Goal: Task Accomplishment & Management: Manage account settings

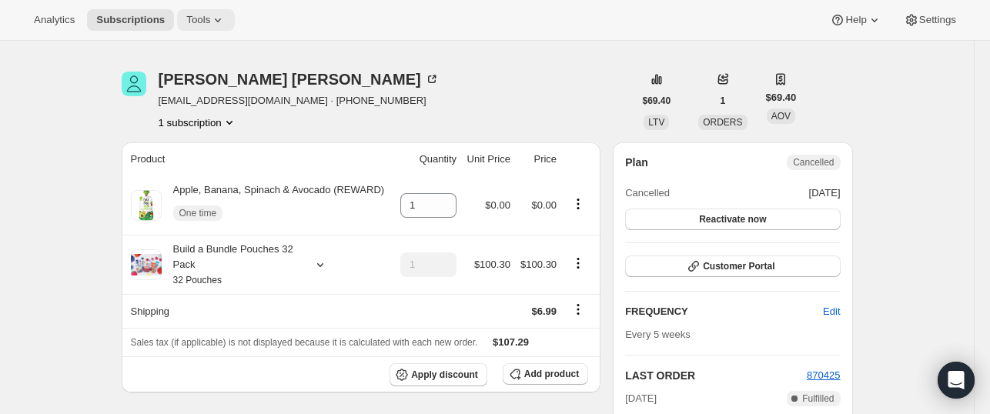
scroll to position [28, 0]
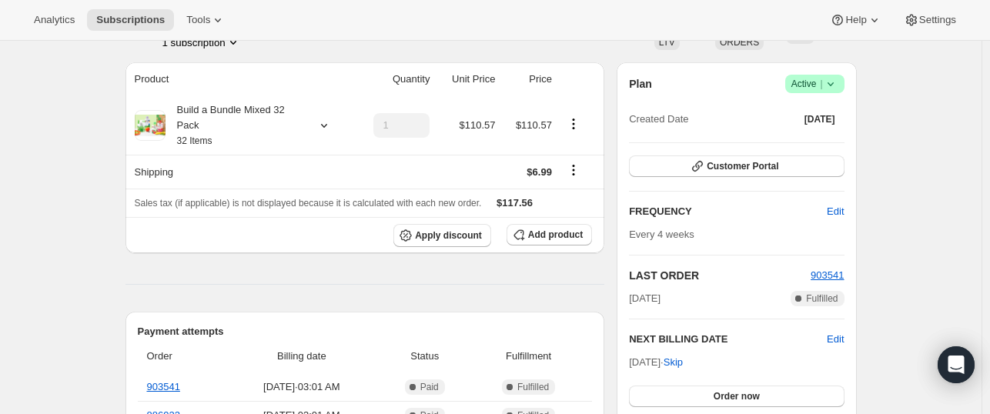
scroll to position [122, 0]
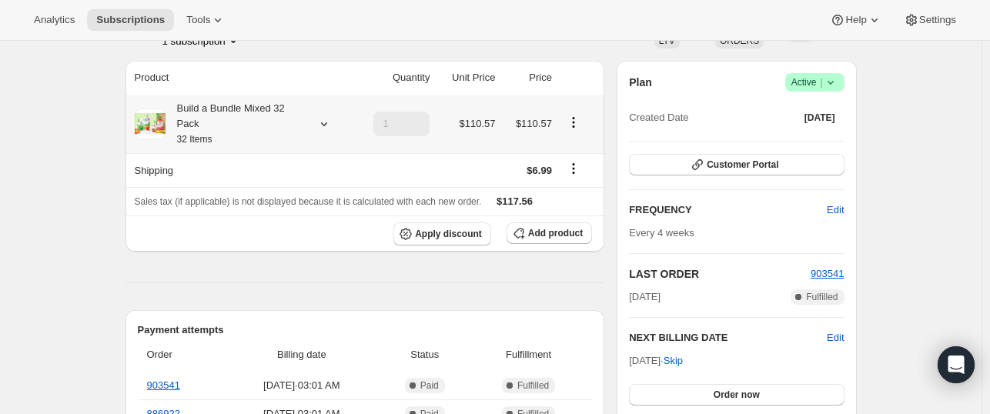
click at [328, 122] on icon at bounding box center [323, 123] width 15 height 15
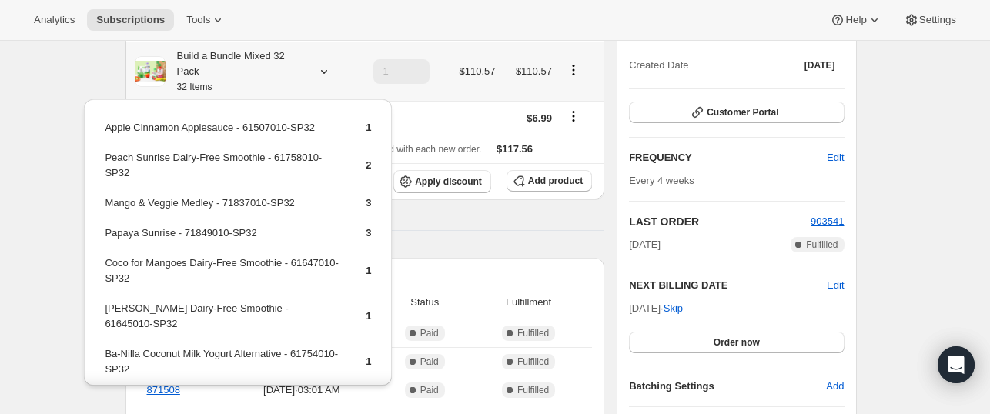
scroll to position [157, 0]
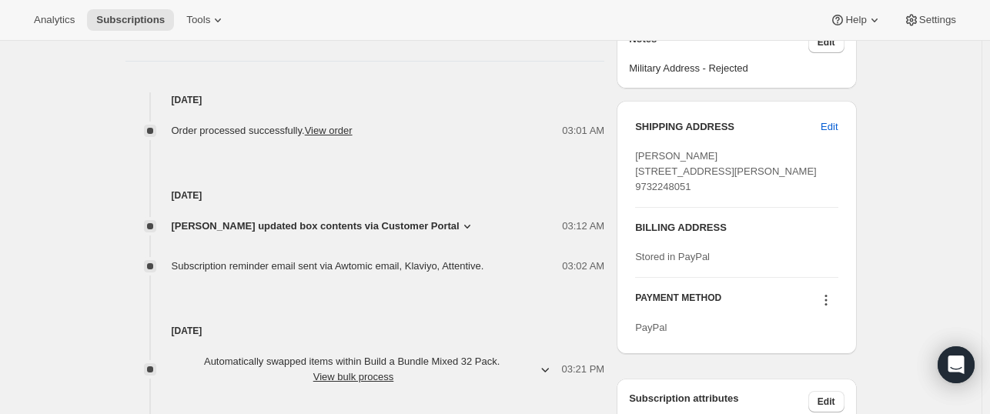
scroll to position [634, 0]
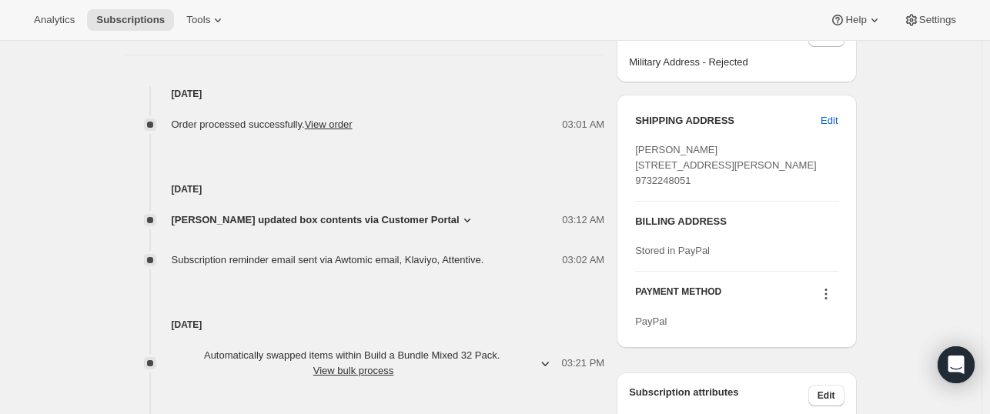
click at [391, 212] on span "[PERSON_NAME] updated box contents via Customer Portal" at bounding box center [316, 219] width 288 height 15
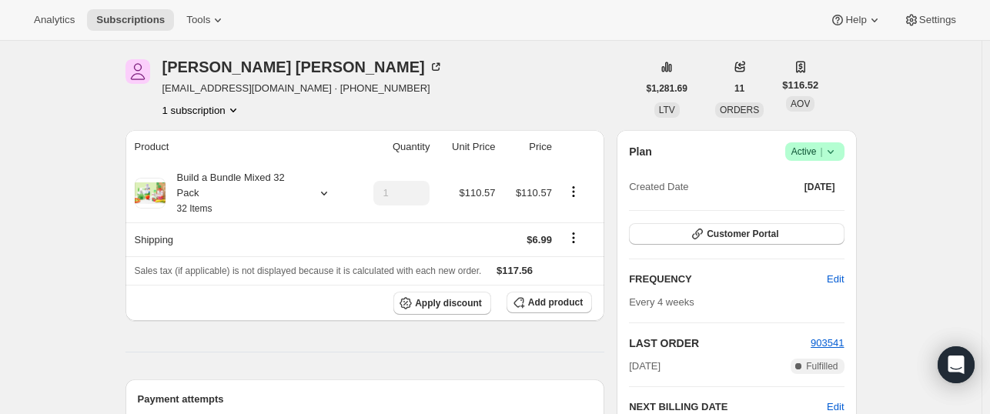
scroll to position [45, 0]
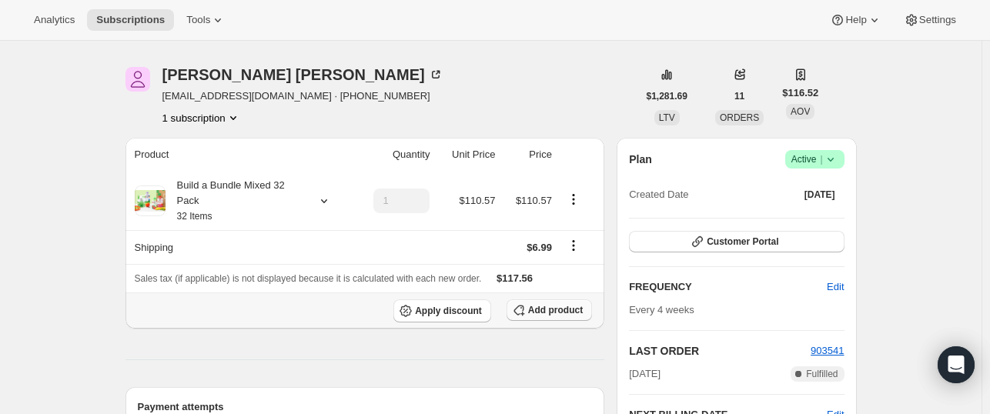
click at [540, 316] on button "Add product" at bounding box center [548, 310] width 85 height 22
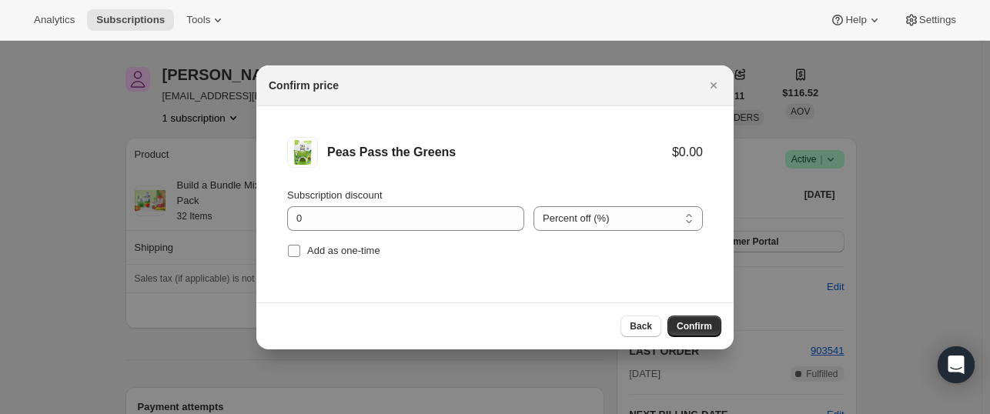
click at [296, 252] on input "Add as one-time" at bounding box center [294, 251] width 12 height 12
checkbox input "true"
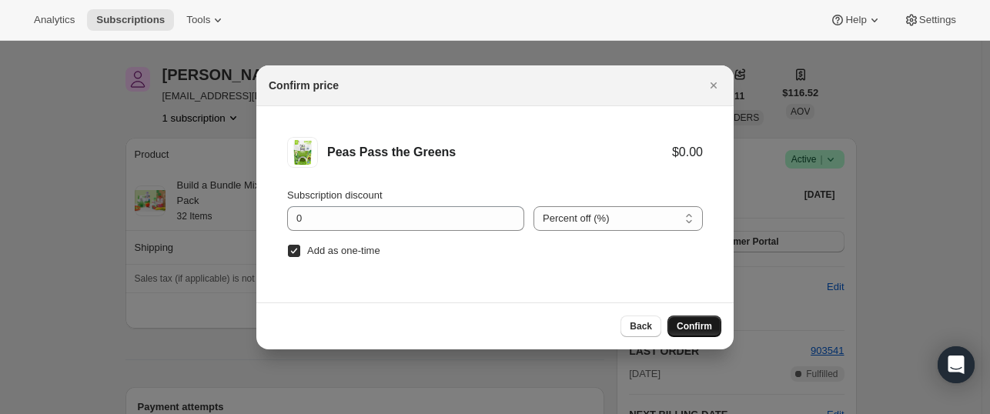
click at [690, 323] on span "Confirm" at bounding box center [694, 326] width 35 height 12
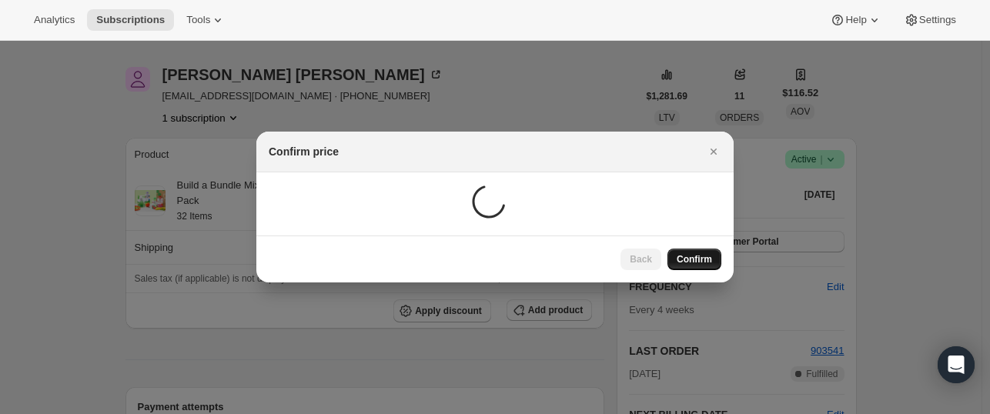
scroll to position [45, 0]
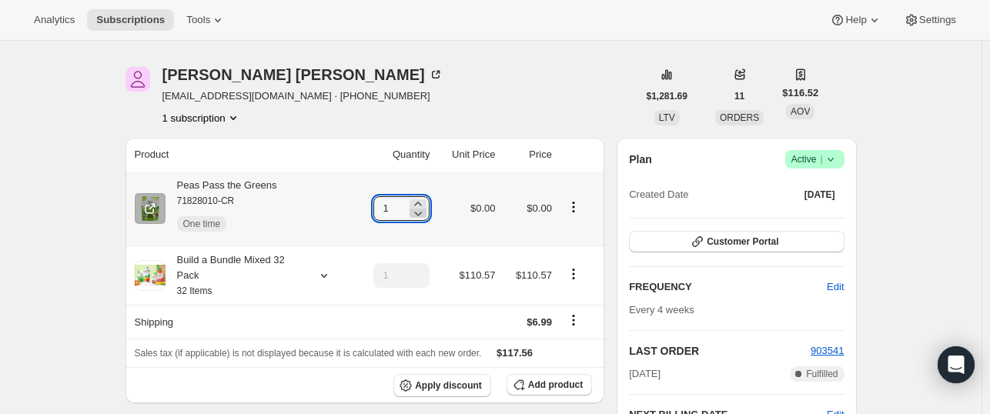
click at [418, 217] on icon at bounding box center [417, 213] width 15 height 15
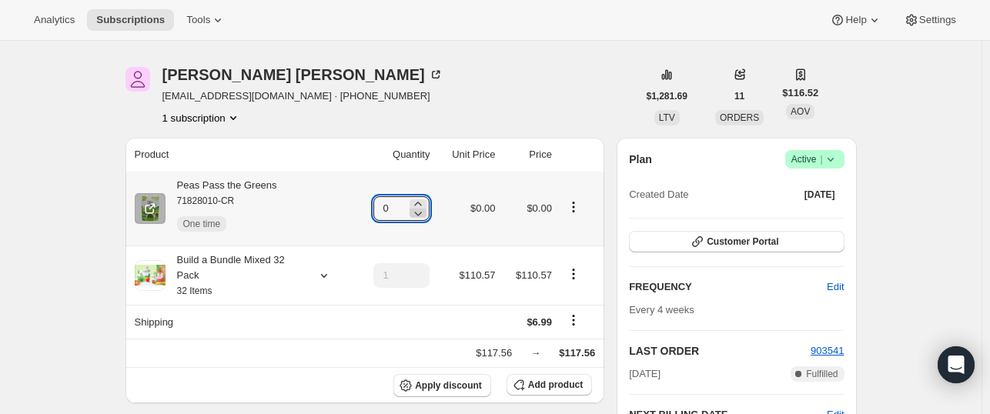
click at [425, 205] on icon at bounding box center [417, 203] width 15 height 15
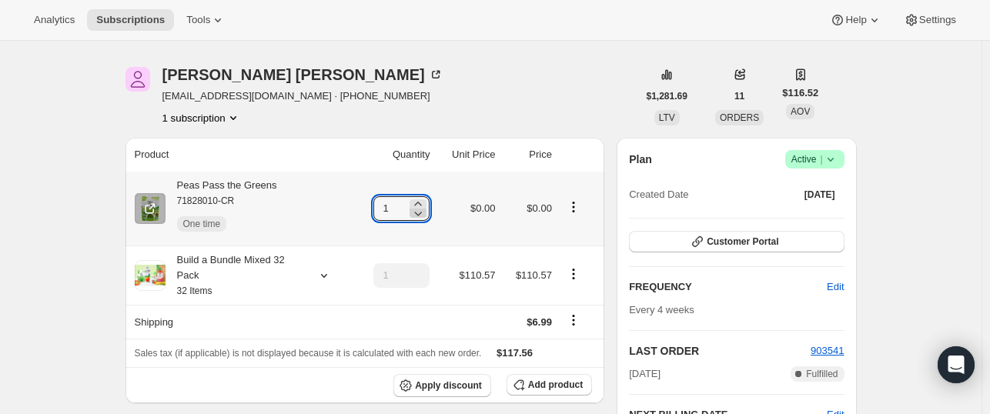
click at [425, 205] on icon at bounding box center [417, 203] width 15 height 15
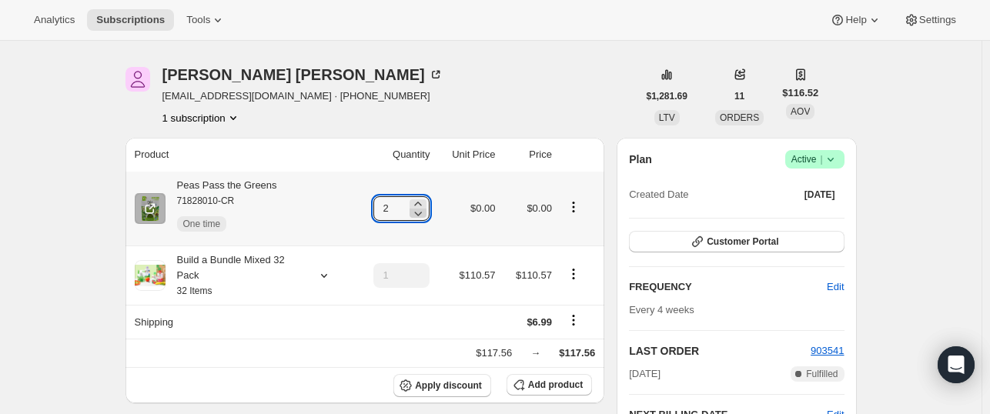
click at [425, 205] on icon at bounding box center [417, 203] width 15 height 15
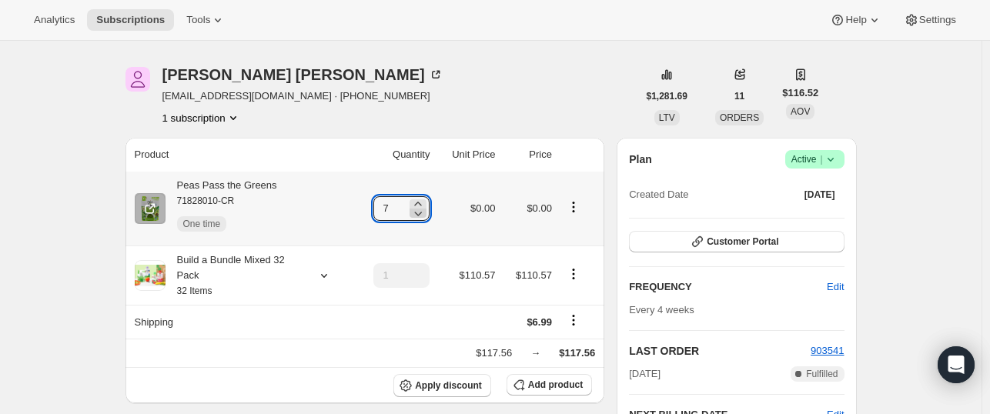
click at [425, 205] on icon at bounding box center [417, 203] width 15 height 15
type input "8"
click at [460, 236] on td "$0.00" at bounding box center [466, 209] width 65 height 74
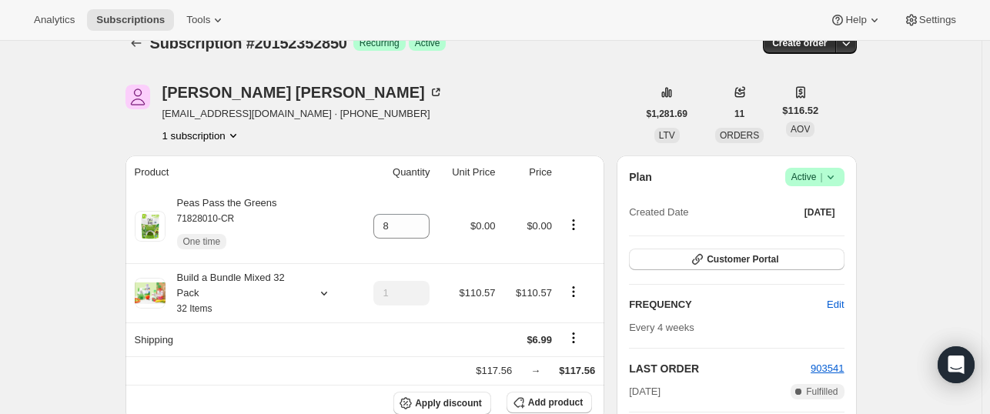
scroll to position [22, 0]
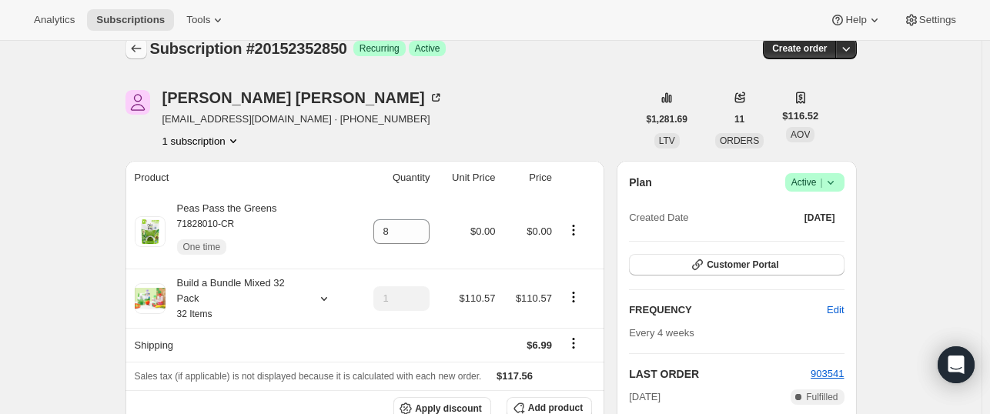
click at [138, 52] on icon "Subscriptions" at bounding box center [136, 48] width 15 height 15
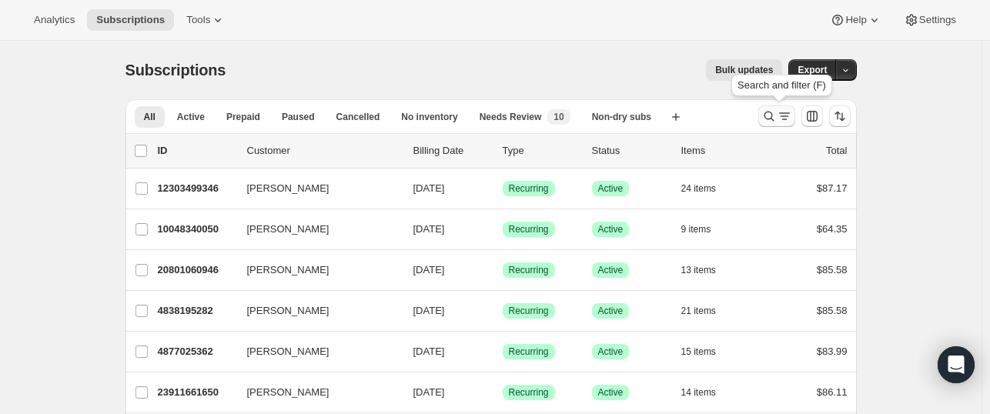
click at [766, 113] on icon "Search and filter results" at bounding box center [768, 116] width 15 height 15
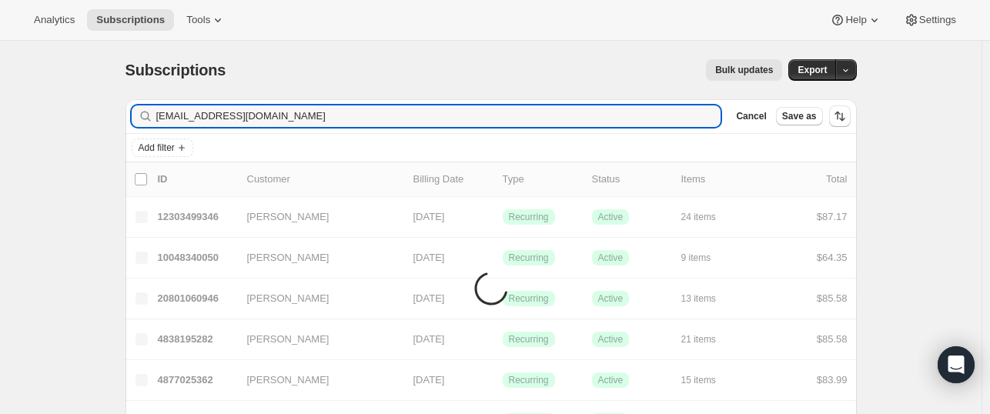
type input "[EMAIL_ADDRESS][DOMAIN_NAME]"
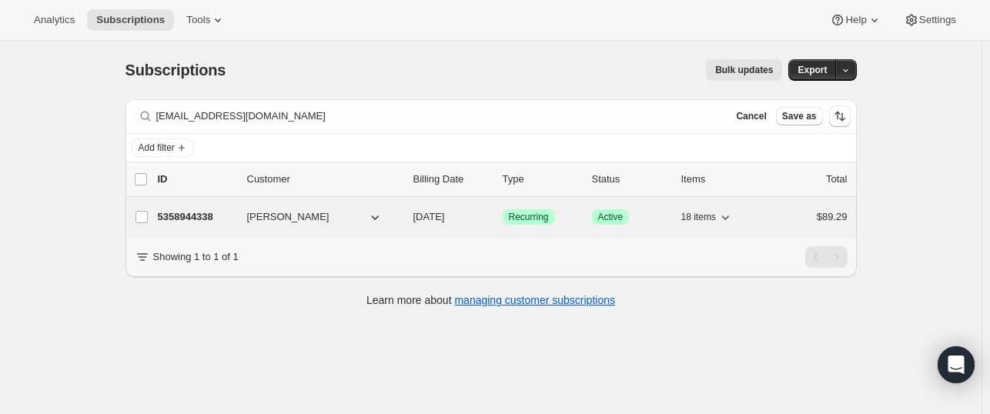
click at [179, 215] on p "5358944338" at bounding box center [196, 216] width 77 height 15
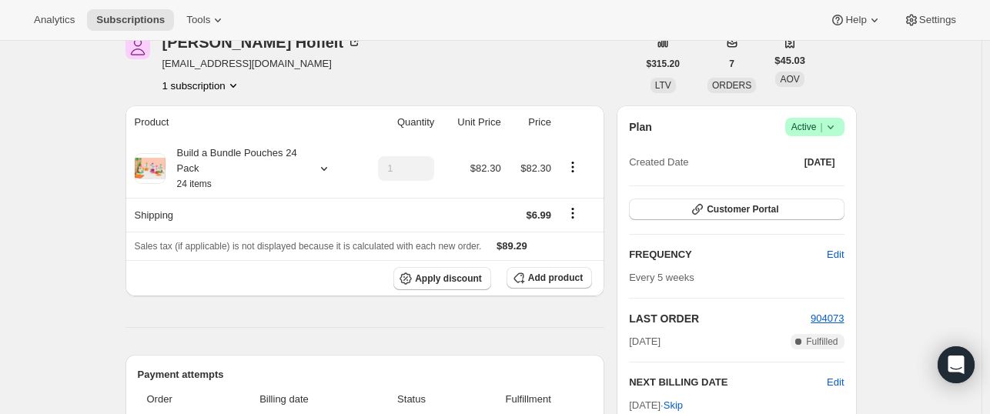
scroll to position [76, 0]
click at [551, 279] on span "Add product" at bounding box center [555, 278] width 55 height 12
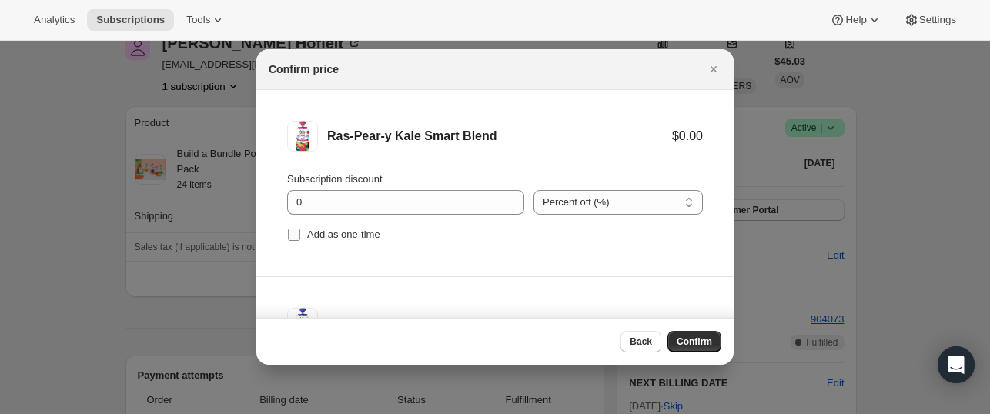
click at [296, 239] on input "Add as one-time" at bounding box center [294, 235] width 12 height 12
checkbox input "true"
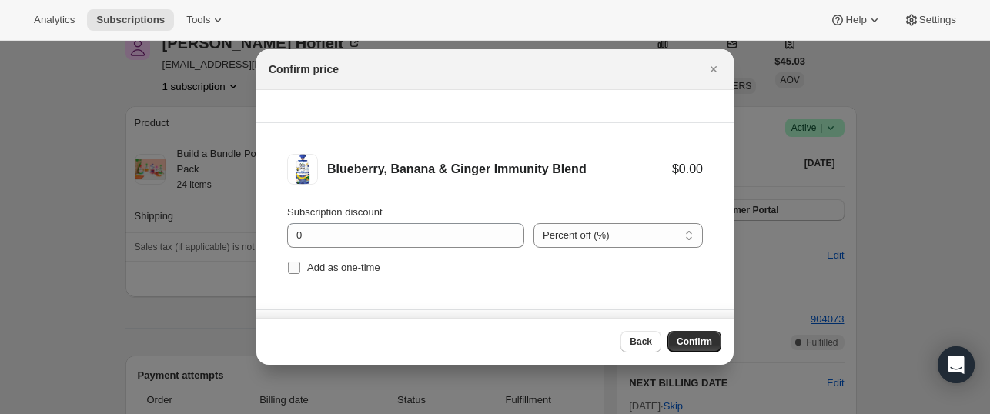
click at [299, 267] on input "Add as one-time" at bounding box center [294, 268] width 12 height 12
checkbox input "true"
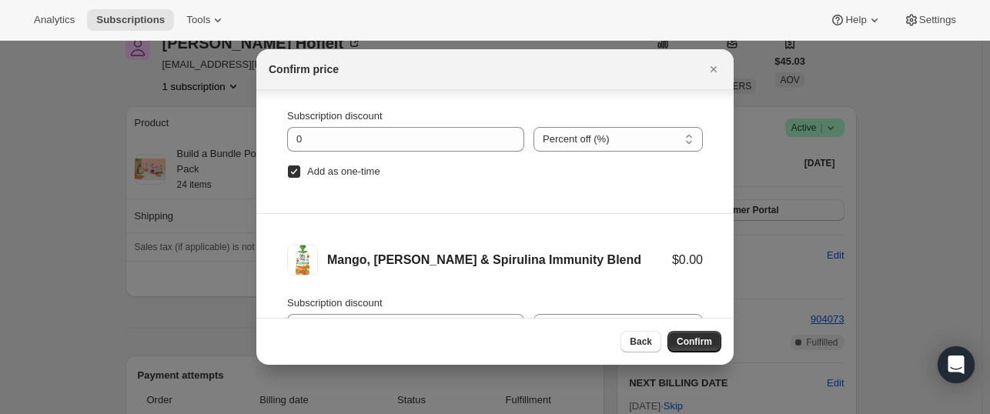
scroll to position [91, 0]
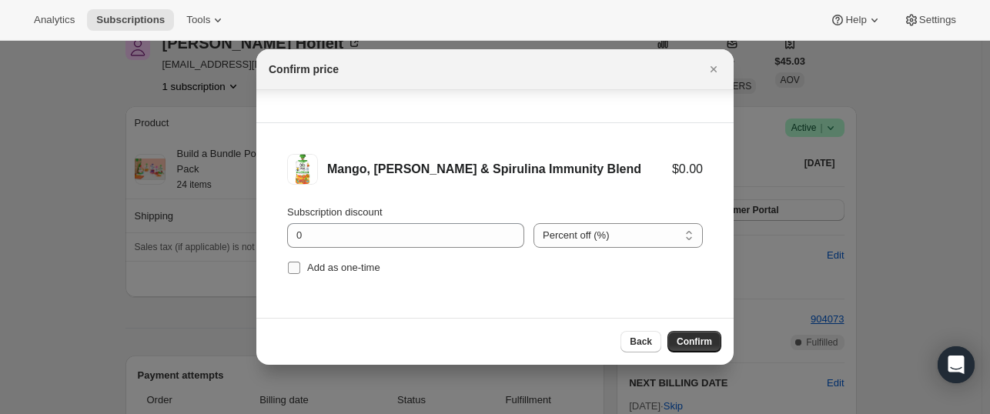
click at [292, 266] on input "Add as one-time" at bounding box center [294, 268] width 12 height 12
checkbox input "true"
click at [694, 339] on span "Confirm" at bounding box center [694, 342] width 35 height 12
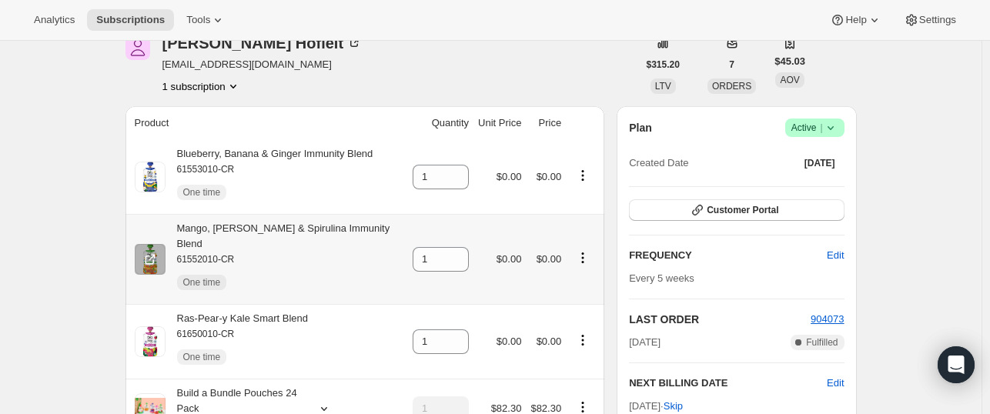
scroll to position [118, 0]
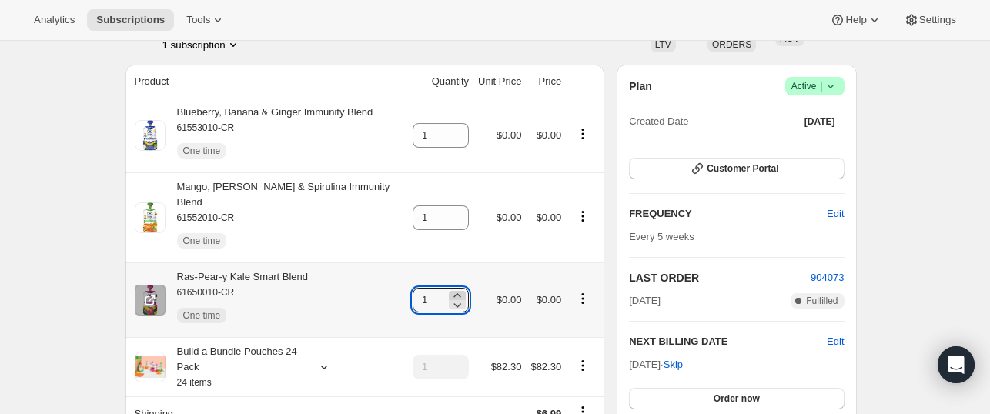
click at [454, 293] on icon at bounding box center [456, 295] width 7 height 4
type input "3"
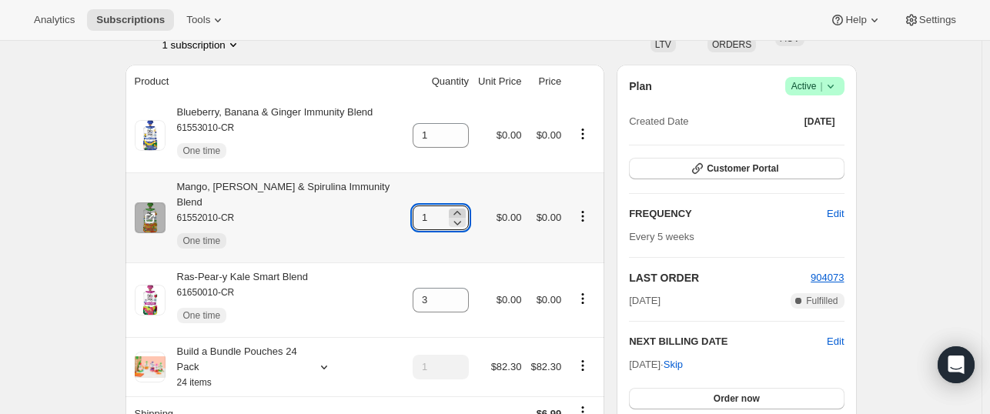
click at [456, 206] on icon at bounding box center [457, 213] width 15 height 15
type input "3"
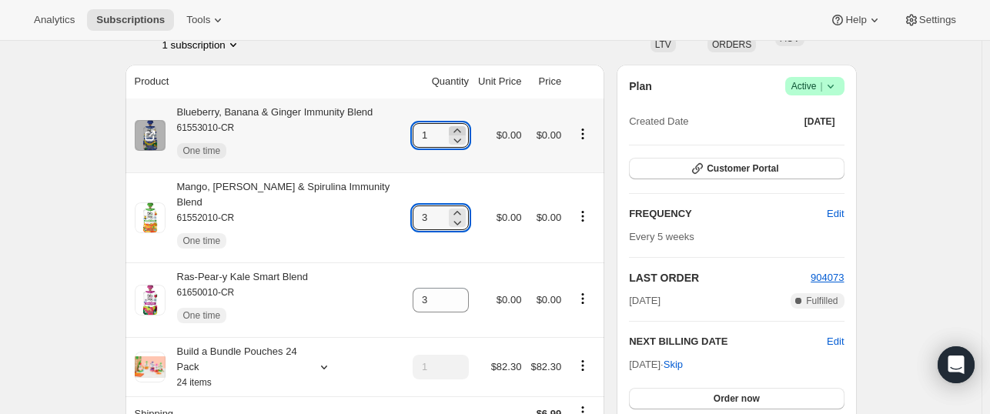
click at [455, 128] on icon at bounding box center [457, 130] width 15 height 15
type input "3"
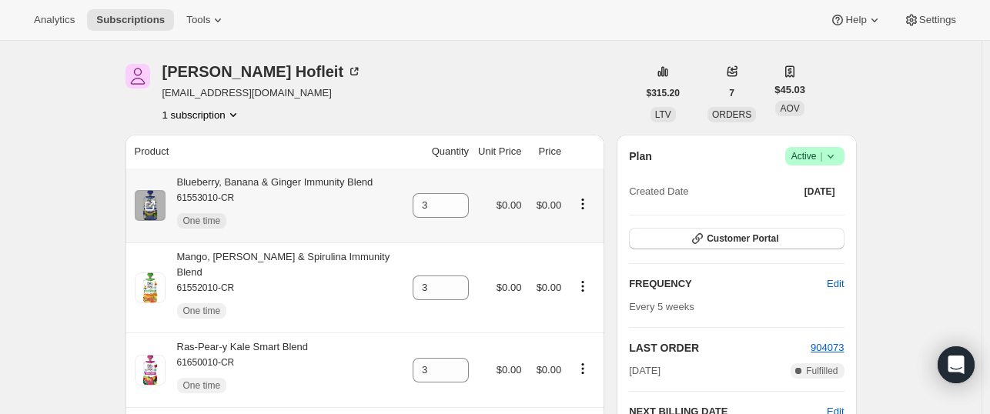
scroll to position [0, 0]
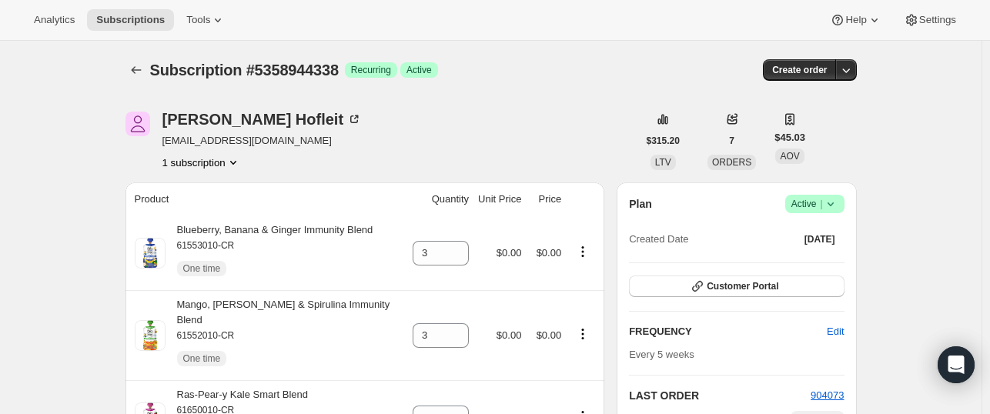
click at [150, 67] on div at bounding box center [137, 70] width 25 height 22
click at [135, 70] on icon "Subscriptions" at bounding box center [136, 69] width 15 height 15
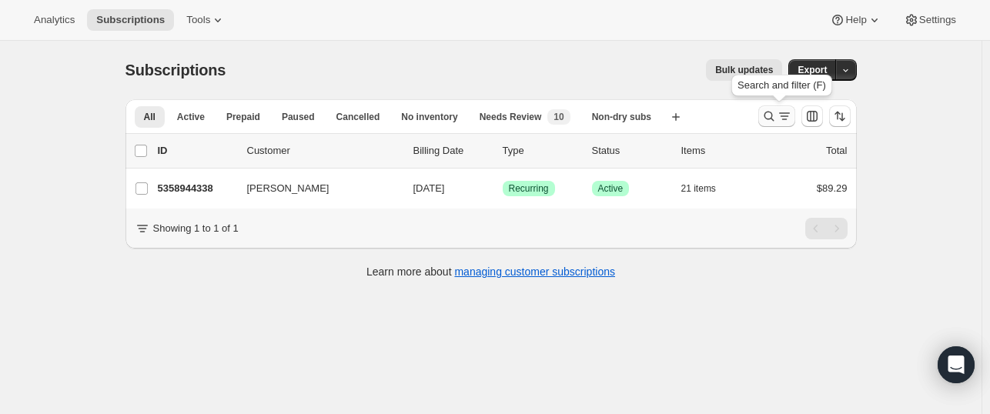
click at [762, 112] on button "Search and filter results" at bounding box center [776, 116] width 37 height 22
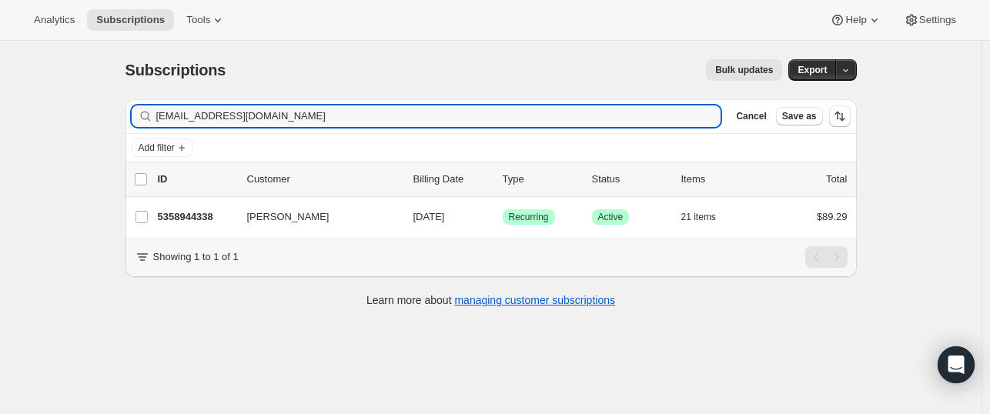
drag, startPoint x: 289, startPoint y: 119, endPoint x: 142, endPoint y: 117, distance: 147.8
click at [142, 117] on div "[EMAIL_ADDRESS][DOMAIN_NAME] Clear" at bounding box center [427, 116] width 590 height 22
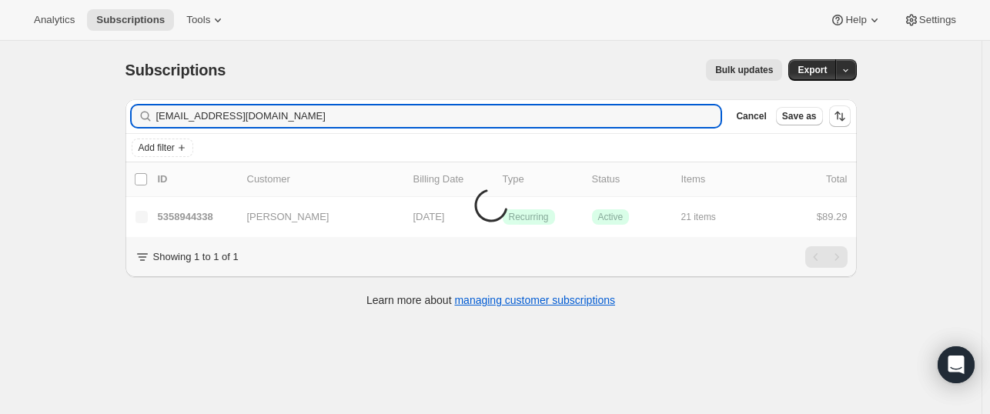
type input "[EMAIL_ADDRESS][DOMAIN_NAME]"
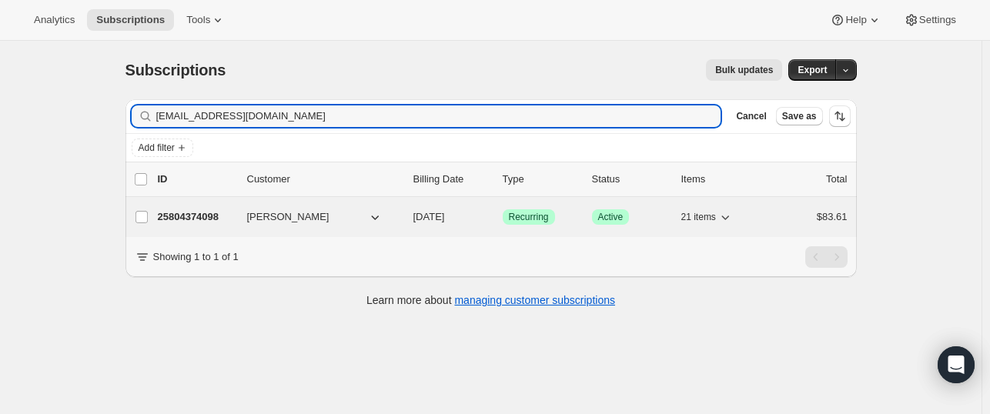
click at [180, 213] on p "25804374098" at bounding box center [196, 216] width 77 height 15
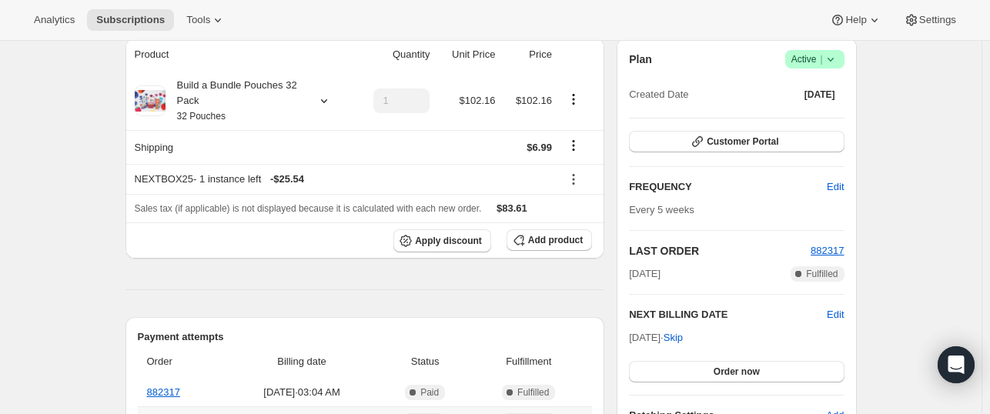
scroll to position [144, 0]
